Goal: Download file/media

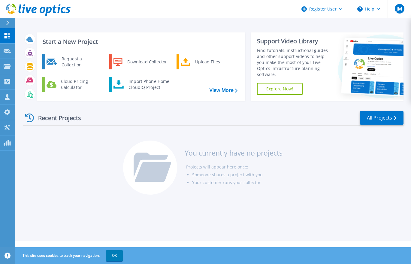
click at [8, 24] on icon at bounding box center [7, 22] width 3 height 5
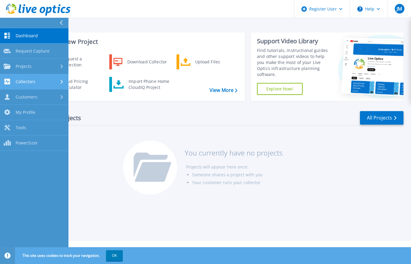
click at [42, 81] on div "Collectors" at bounding box center [34, 82] width 61 height 6
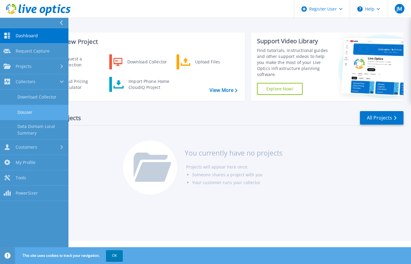
click at [46, 111] on link "Dossier" at bounding box center [34, 112] width 68 height 15
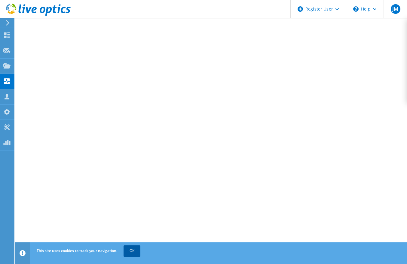
click at [134, 251] on link "OK" at bounding box center [131, 250] width 17 height 11
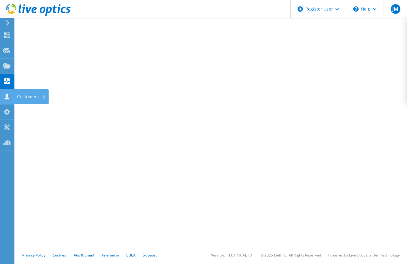
click at [29, 95] on div "Customers" at bounding box center [31, 96] width 35 height 15
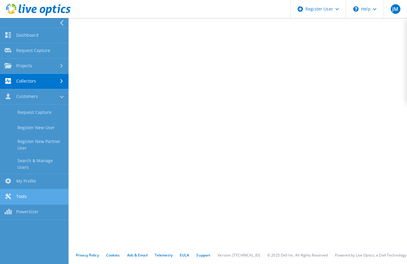
click at [31, 191] on link "Tools" at bounding box center [34, 196] width 68 height 15
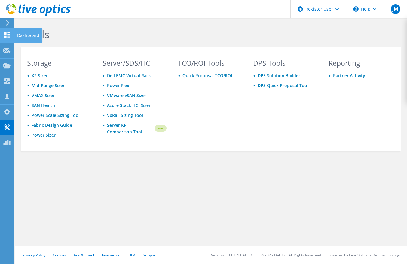
click at [8, 35] on use at bounding box center [7, 35] width 6 height 6
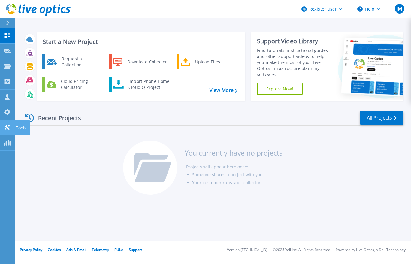
click at [8, 128] on icon at bounding box center [7, 128] width 6 height 6
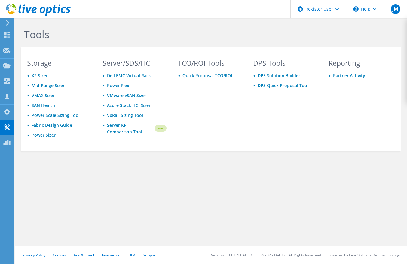
click at [13, 9] on icon at bounding box center [38, 10] width 65 height 12
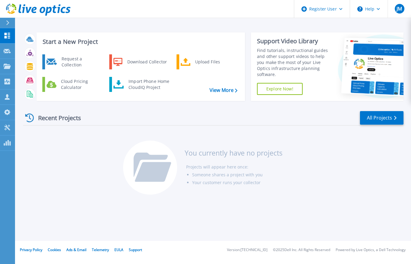
click at [7, 20] on div at bounding box center [10, 23] width 10 height 10
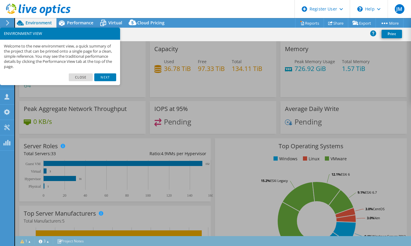
select select "EULondon"
select select "USD"
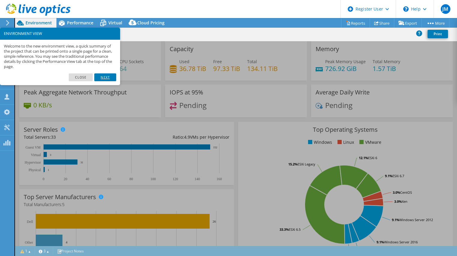
click at [104, 78] on link "Next" at bounding box center [105, 77] width 22 height 8
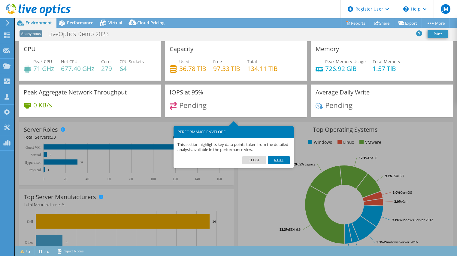
click at [281, 160] on link "Next" at bounding box center [279, 160] width 22 height 8
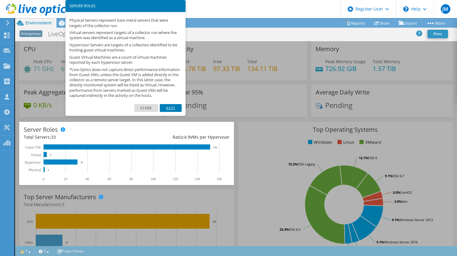
click at [166, 112] on link "Next" at bounding box center [171, 108] width 22 height 8
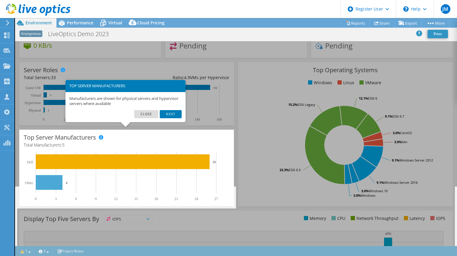
scroll to position [60, 0]
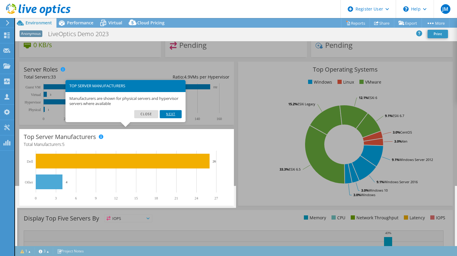
click at [171, 114] on link "Next" at bounding box center [171, 114] width 22 height 8
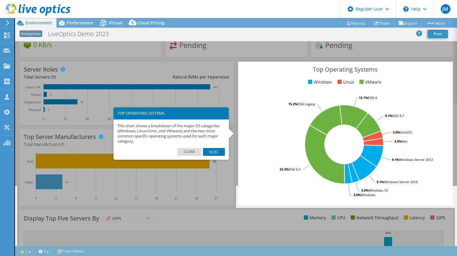
click at [214, 151] on link "Next" at bounding box center [214, 152] width 22 height 8
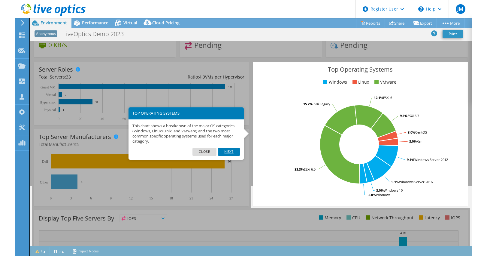
scroll to position [145, 0]
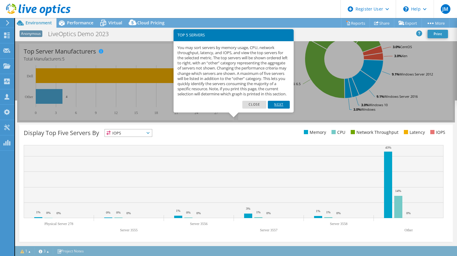
click at [282, 108] on link "Next" at bounding box center [279, 105] width 22 height 8
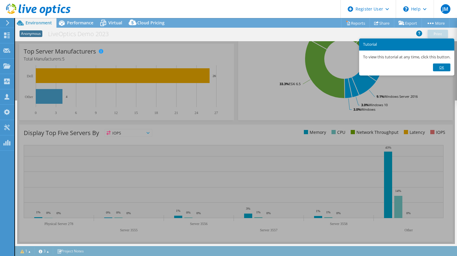
click at [411, 65] on link "Ok" at bounding box center [441, 67] width 17 height 8
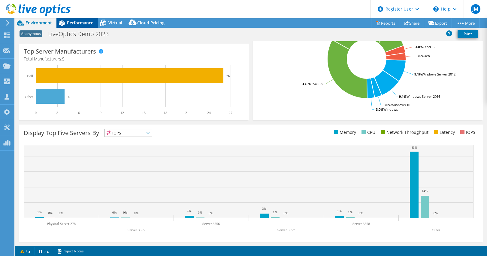
click at [80, 23] on span "Performance" at bounding box center [80, 23] width 26 height 6
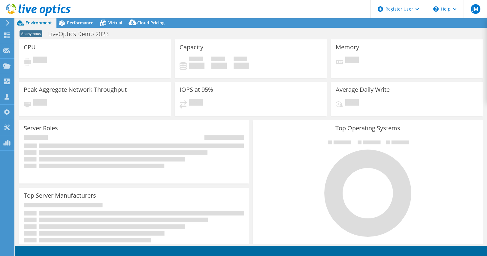
select select "EULondon"
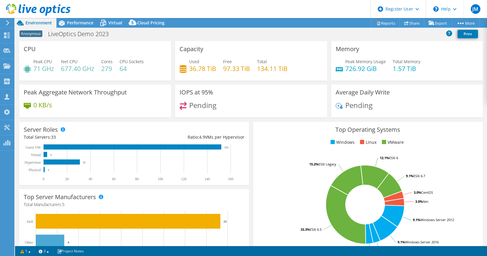
click at [9, 21] on icon at bounding box center [7, 22] width 5 height 5
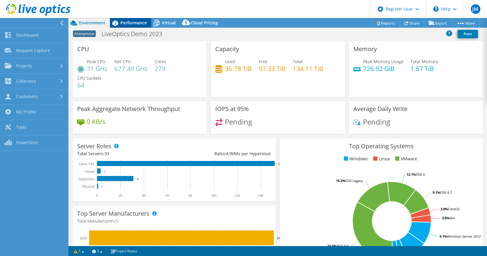
click at [133, 24] on span "Performance" at bounding box center [133, 23] width 26 height 6
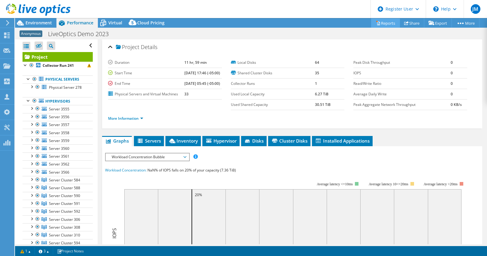
click at [384, 25] on link "Reports" at bounding box center [385, 22] width 29 height 9
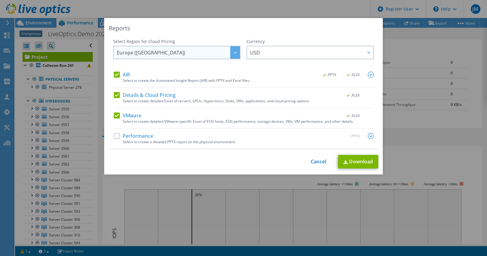
click at [231, 54] on div at bounding box center [235, 52] width 10 height 12
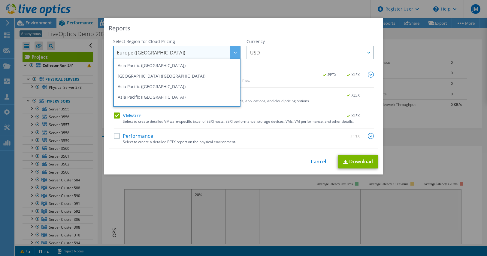
click at [231, 54] on div at bounding box center [235, 52] width 10 height 12
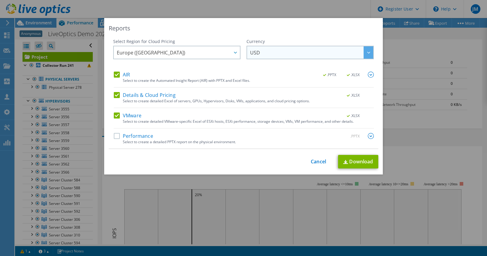
click at [269, 51] on span "USD" at bounding box center [311, 52] width 123 height 12
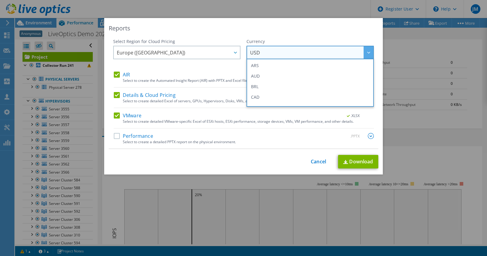
click at [269, 51] on span "USD" at bounding box center [311, 52] width 123 height 12
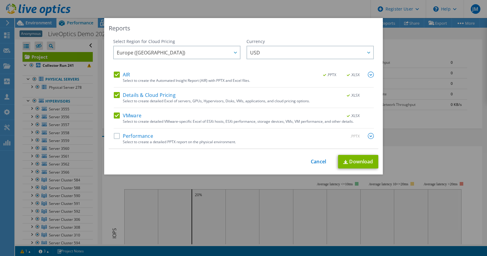
click at [142, 137] on label "Performance" at bounding box center [133, 136] width 39 height 6
click at [0, 0] on input "Performance" at bounding box center [0, 0] width 0 height 0
click at [349, 161] on link "Download" at bounding box center [358, 162] width 40 height 14
click at [349, 162] on link "Download" at bounding box center [358, 162] width 40 height 14
